Goal: Task Accomplishment & Management: Use online tool/utility

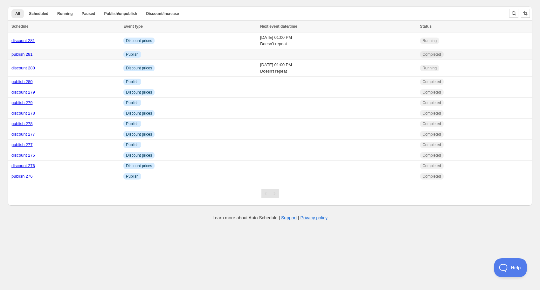
click at [26, 54] on link "publish 281" at bounding box center [21, 54] width 21 height 5
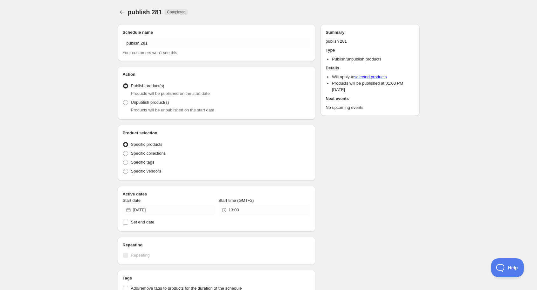
radio input "true"
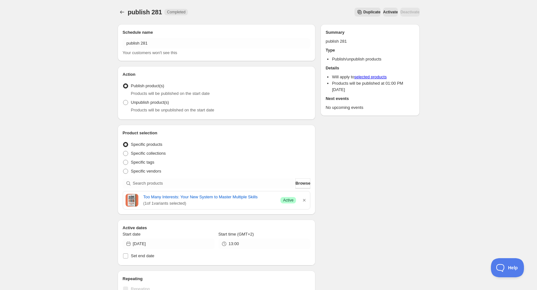
click at [364, 13] on span "Duplicate" at bounding box center [372, 12] width 17 height 5
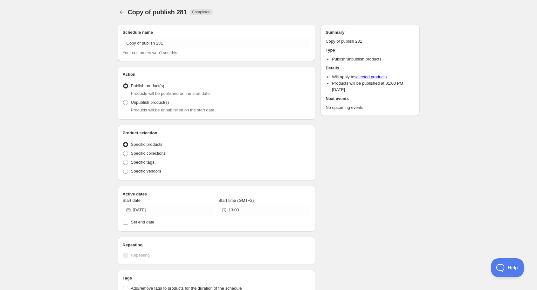
radio input "true"
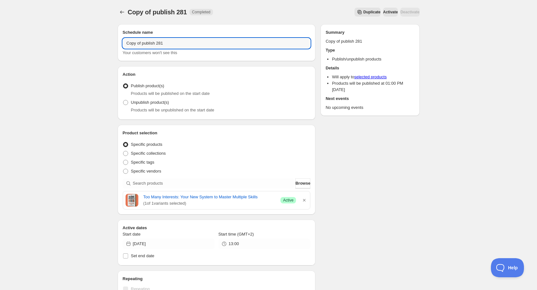
drag, startPoint x: 143, startPoint y: 44, endPoint x: 102, endPoint y: 41, distance: 41.1
click at [102, 41] on div "Copy of publish 281. This page is ready Copy of publish 281 Completed Duplicate…" at bounding box center [268, 244] width 537 height 489
click at [148, 45] on input "publish 281" at bounding box center [217, 43] width 188 height 10
type input "publish 282"
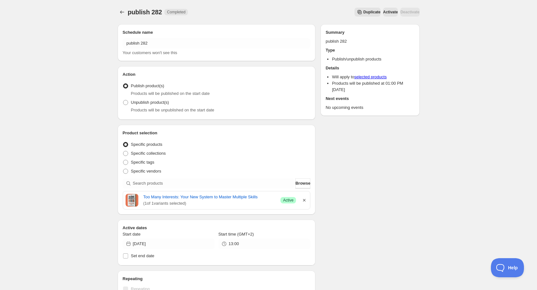
click at [304, 199] on icon "button" at bounding box center [304, 200] width 6 height 6
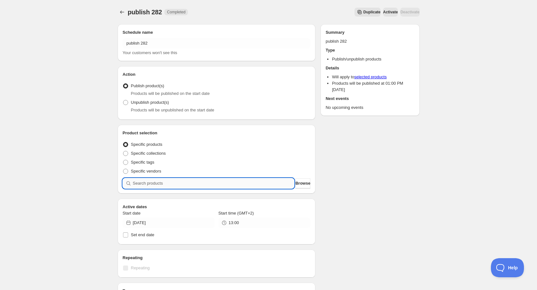
click at [221, 183] on input "search" at bounding box center [214, 183] width 162 height 10
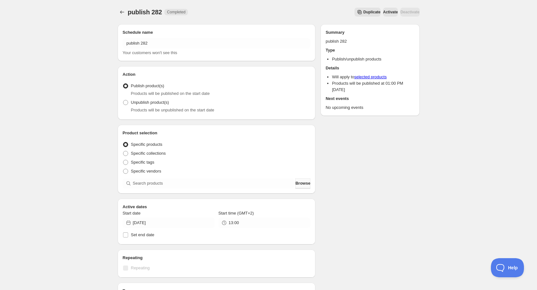
click at [297, 183] on span "Browse" at bounding box center [303, 183] width 15 height 6
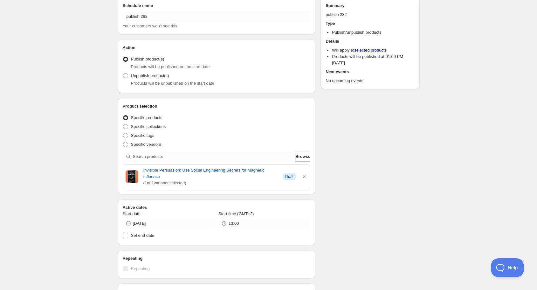
scroll to position [76, 0]
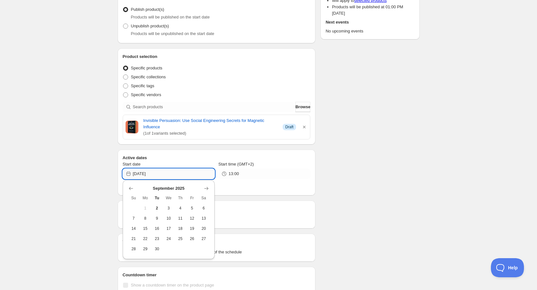
click at [164, 172] on input "2025-09-01" at bounding box center [174, 174] width 82 height 10
click at [157, 209] on span "2" at bounding box center [157, 208] width 7 height 5
type input "2025-09-02"
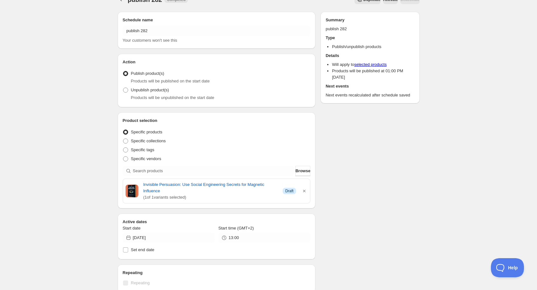
scroll to position [0, 0]
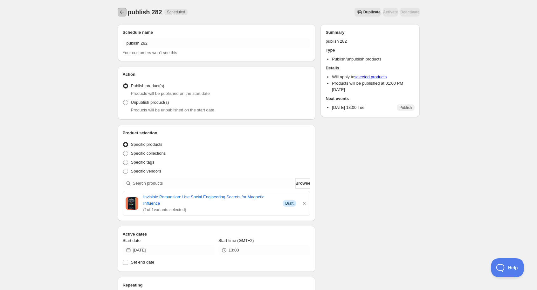
click at [121, 13] on icon "Schedules" at bounding box center [122, 12] width 6 height 6
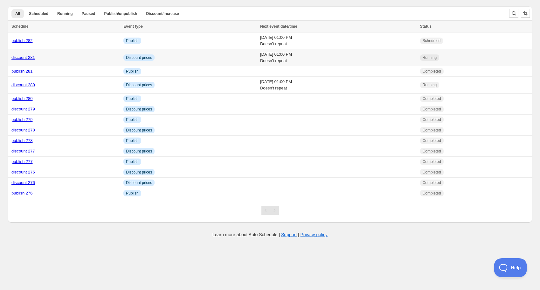
click at [25, 57] on link "discount 281" at bounding box center [23, 57] width 24 height 5
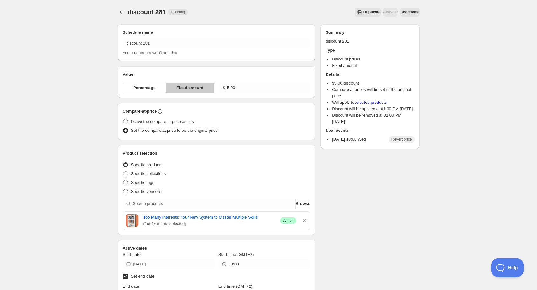
click at [364, 14] on span "Duplicate" at bounding box center [372, 12] width 17 height 5
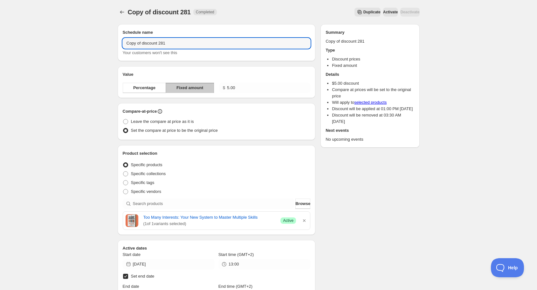
drag, startPoint x: 142, startPoint y: 43, endPoint x: 103, endPoint y: 41, distance: 39.2
click at [103, 41] on div "Copy of discount 281. This page is ready Copy of discount 281 Completed Duplica…" at bounding box center [268, 228] width 537 height 456
drag, startPoint x: 149, startPoint y: 43, endPoint x: 153, endPoint y: 43, distance: 4.1
click at [153, 43] on input "discount 281" at bounding box center [217, 43] width 188 height 10
type input "discount 282"
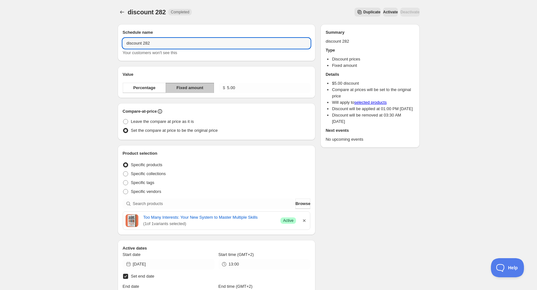
click at [307, 219] on icon "button" at bounding box center [304, 220] width 6 height 6
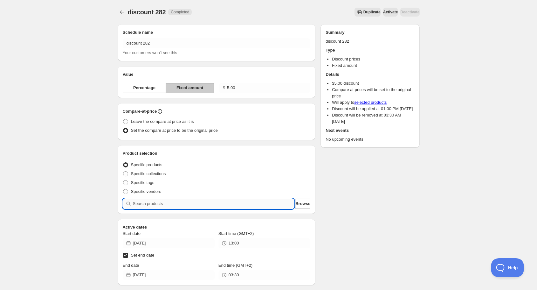
click at [254, 204] on input "search" at bounding box center [214, 204] width 162 height 10
type input "m"
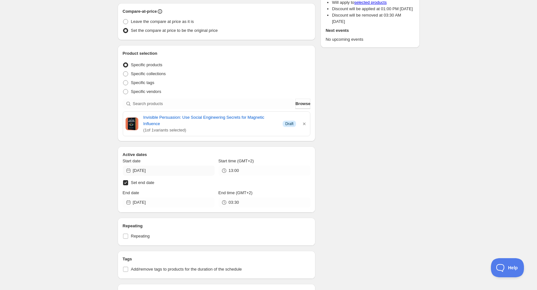
scroll to position [102, 0]
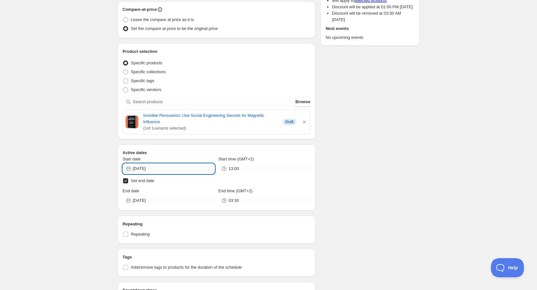
click at [168, 171] on input "2025-09-01" at bounding box center [174, 169] width 82 height 10
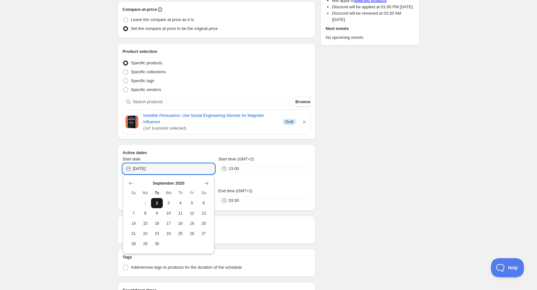
click at [159, 202] on span "2" at bounding box center [157, 202] width 7 height 5
type input "2025-09-02"
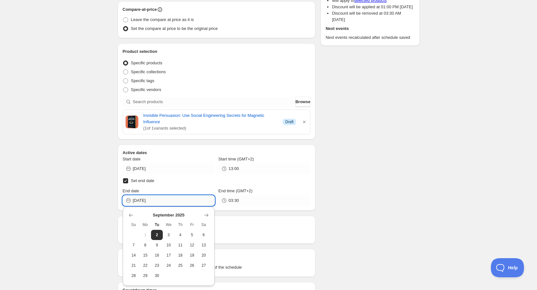
click at [164, 199] on input "2025-09-02" at bounding box center [174, 200] width 82 height 10
click at [179, 233] on span "4" at bounding box center [180, 234] width 7 height 5
type input "2025-09-04"
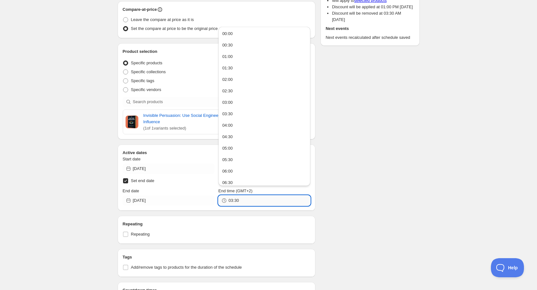
click at [245, 201] on input "03:30" at bounding box center [270, 200] width 82 height 10
click at [242, 104] on button "13:00" at bounding box center [265, 102] width 88 height 10
type input "13:00"
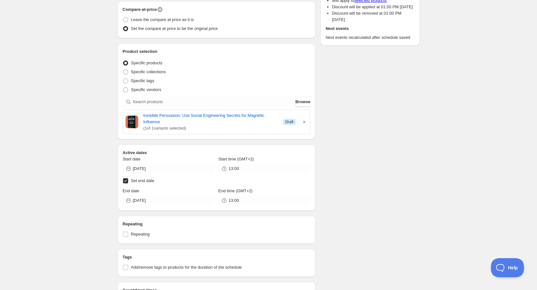
click at [361, 193] on div "Schedule name discount 282 Your customers won't see this Value Percentage Fixed…" at bounding box center [266, 132] width 307 height 431
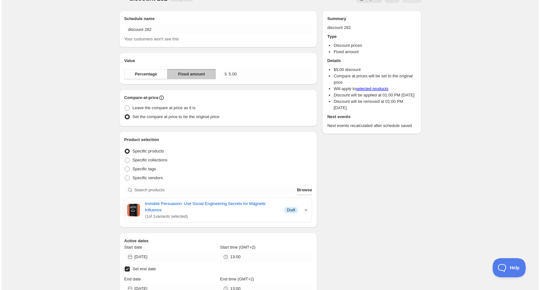
scroll to position [0, 0]
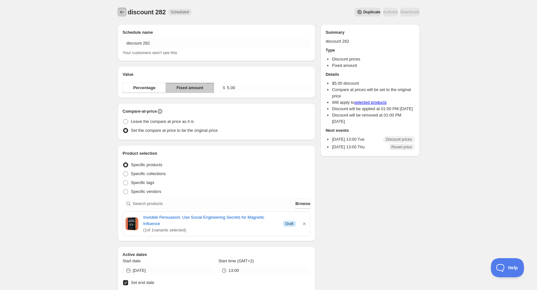
click at [122, 13] on icon "Schedules" at bounding box center [122, 12] width 6 height 6
